Goal: Use online tool/utility: Utilize a website feature to perform a specific function

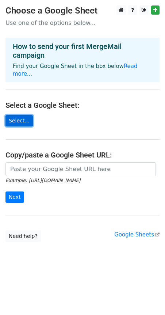
click at [19, 115] on link "Select..." at bounding box center [18, 120] width 27 height 11
click at [16, 115] on link "Select..." at bounding box center [18, 120] width 27 height 11
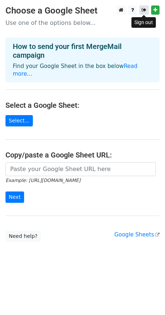
click at [142, 14] on link at bounding box center [144, 9] width 9 height 9
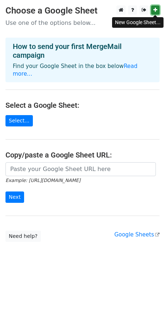
click at [154, 8] on icon at bounding box center [155, 9] width 4 height 5
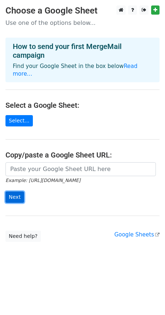
click at [15, 191] on input "Next" at bounding box center [14, 196] width 19 height 11
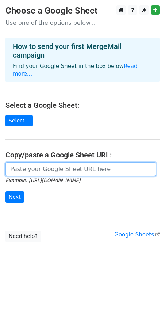
click at [18, 162] on input "url" at bounding box center [80, 169] width 150 height 14
click at [19, 162] on input "url" at bounding box center [80, 169] width 150 height 14
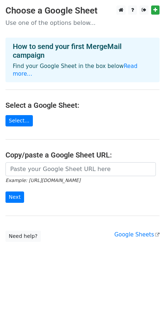
click at [39, 197] on div "Example: https://docs.google.com/spreadsheets/d/abc/edit Next" at bounding box center [82, 186] width 165 height 48
click at [19, 115] on link "Select..." at bounding box center [18, 120] width 27 height 11
click at [25, 115] on link "Select..." at bounding box center [18, 120] width 27 height 11
click at [156, 233] on icon at bounding box center [157, 235] width 4 height 4
click at [15, 191] on input "Next" at bounding box center [14, 196] width 19 height 11
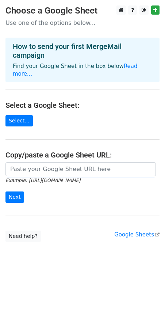
click at [78, 180] on form "Example: https://docs.google.com/spreadsheets/d/abc/edit Next" at bounding box center [82, 182] width 154 height 41
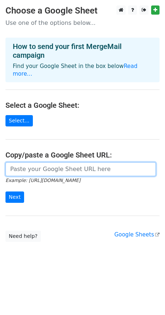
click at [61, 166] on input "url" at bounding box center [80, 169] width 150 height 14
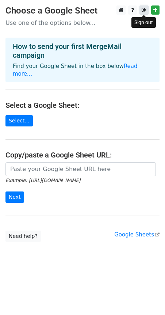
click at [143, 10] on icon at bounding box center [144, 9] width 5 height 5
click at [121, 67] on link "Read more..." at bounding box center [75, 70] width 125 height 14
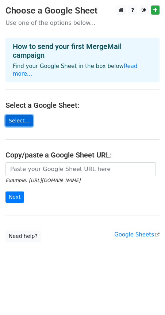
click at [24, 116] on link "Select..." at bounding box center [18, 120] width 27 height 11
